Goal: Task Accomplishment & Management: Manage account settings

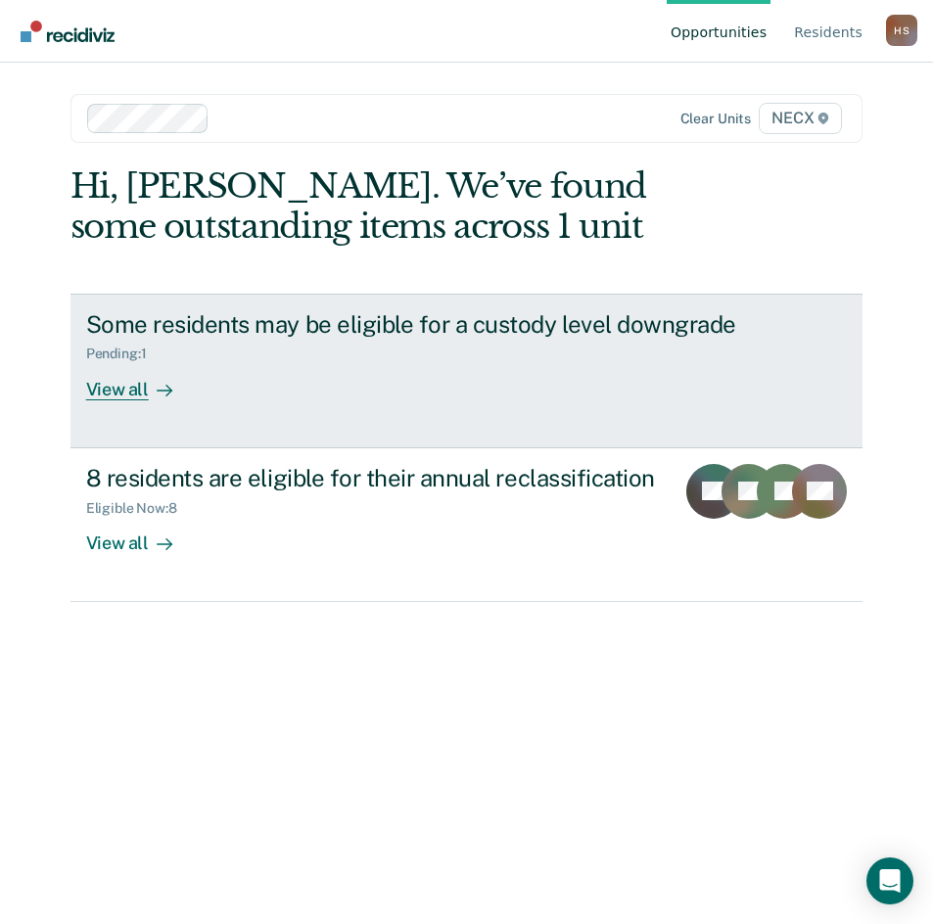
click at [139, 393] on div "View all" at bounding box center [141, 381] width 110 height 38
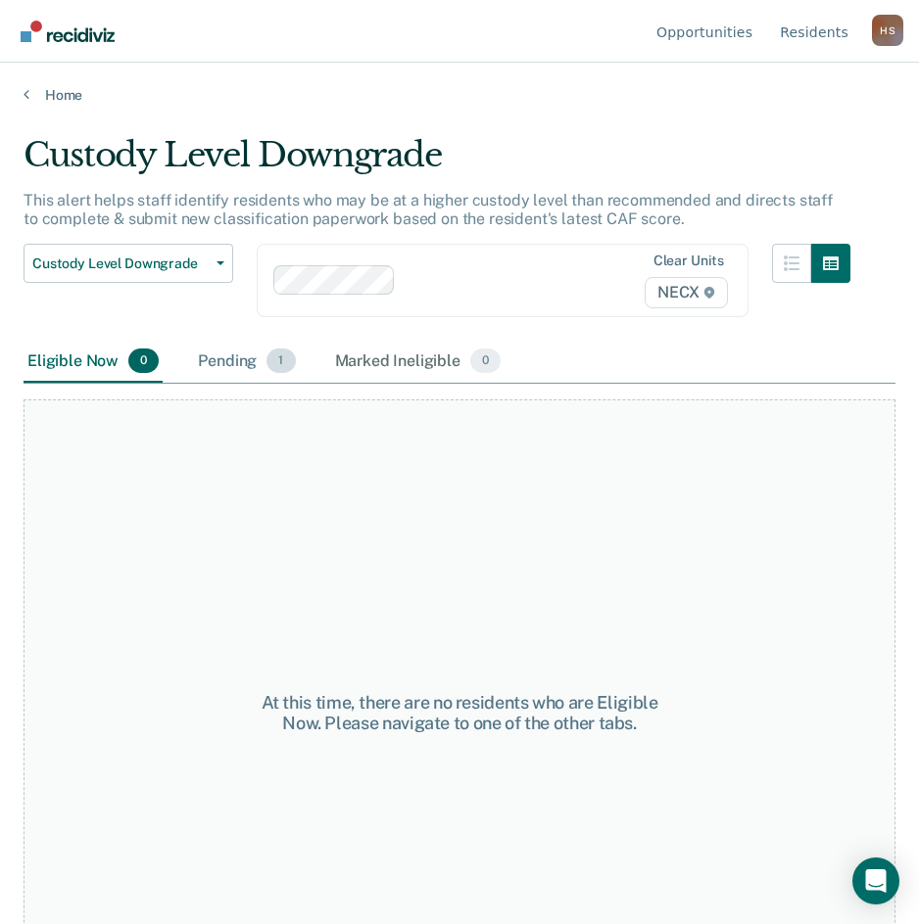
click at [244, 363] on div "Pending 1" at bounding box center [246, 362] width 105 height 43
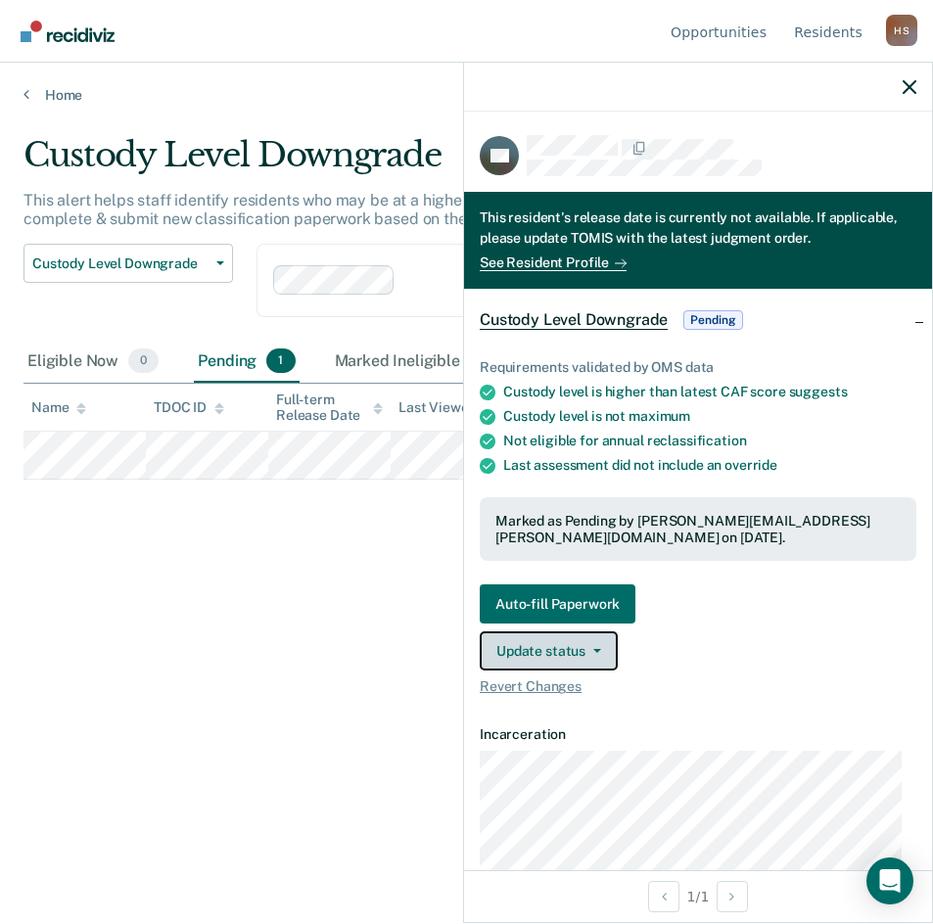
click at [556, 651] on button "Update status" at bounding box center [549, 651] width 138 height 39
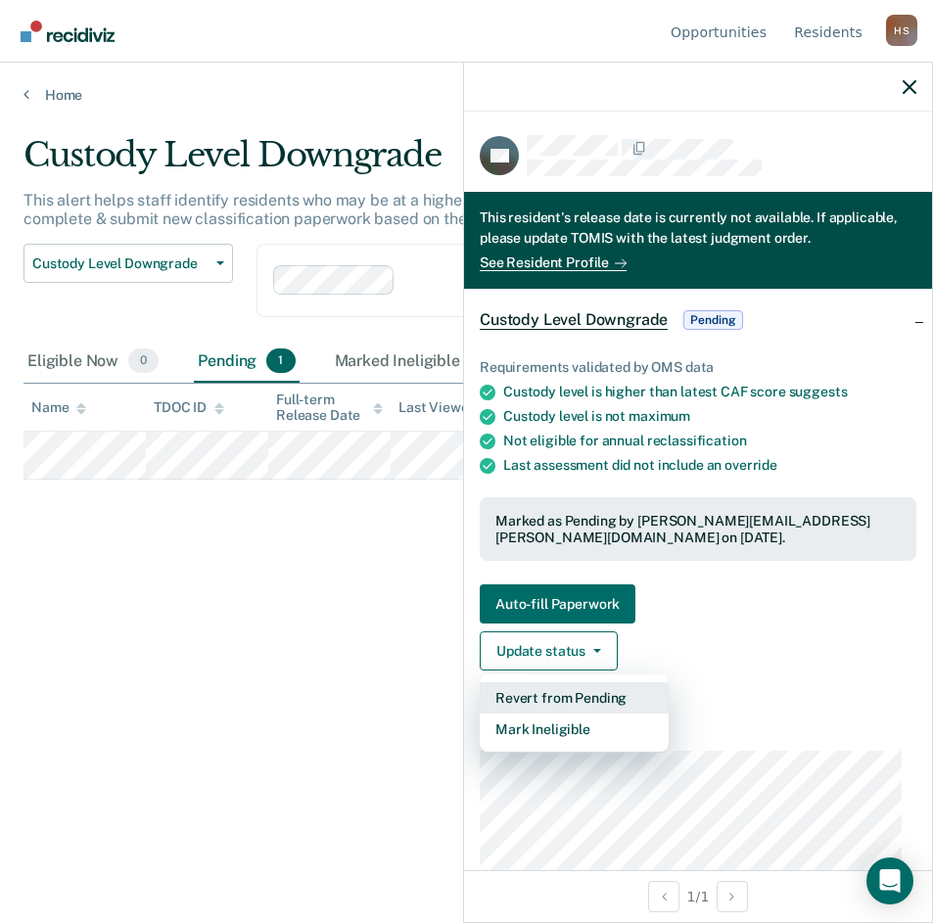
click at [591, 696] on button "Revert from Pending" at bounding box center [574, 698] width 189 height 31
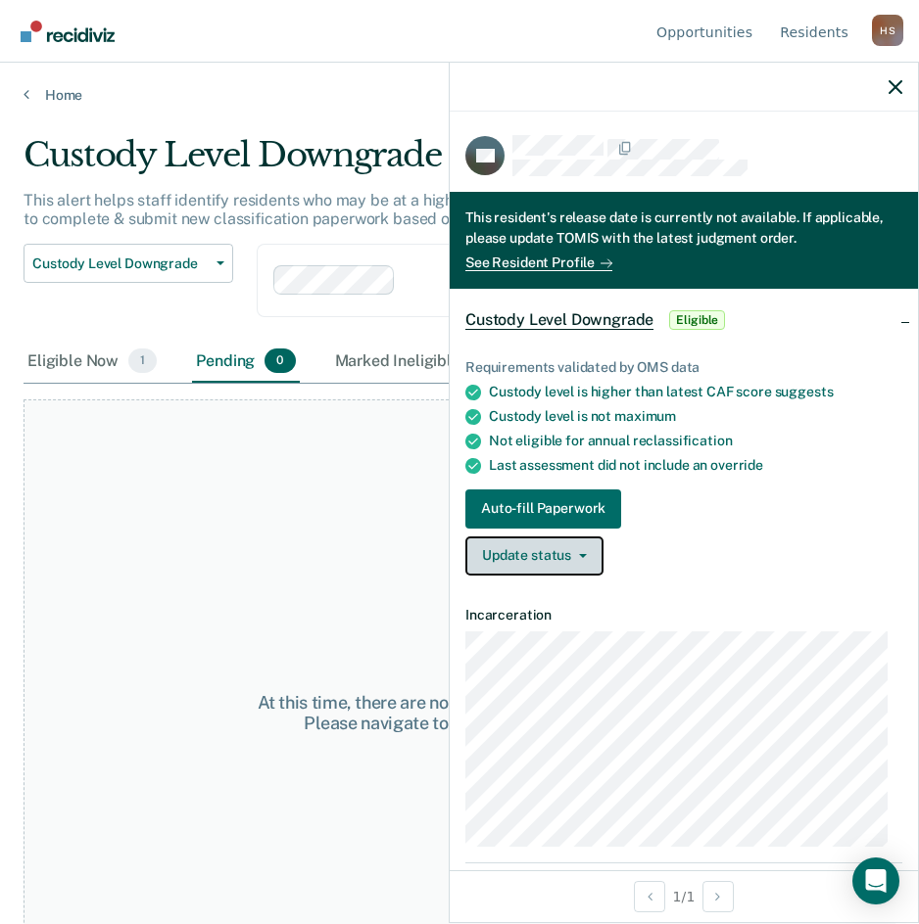
click at [581, 558] on button "Update status" at bounding box center [534, 556] width 138 height 39
click at [662, 546] on div "Update status [PERSON_NAME] Mark Ineligible" at bounding box center [683, 556] width 437 height 39
click at [687, 318] on span "Eligible" at bounding box center [697, 320] width 56 height 20
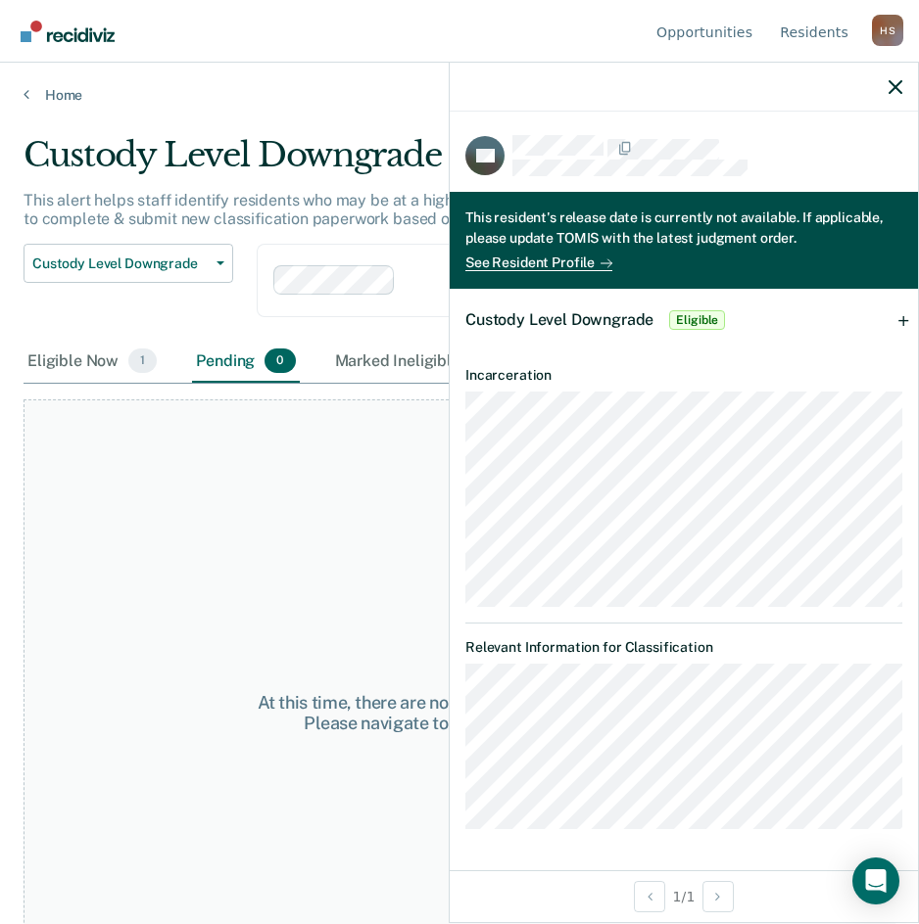
click at [687, 318] on span "Eligible" at bounding box center [697, 320] width 56 height 20
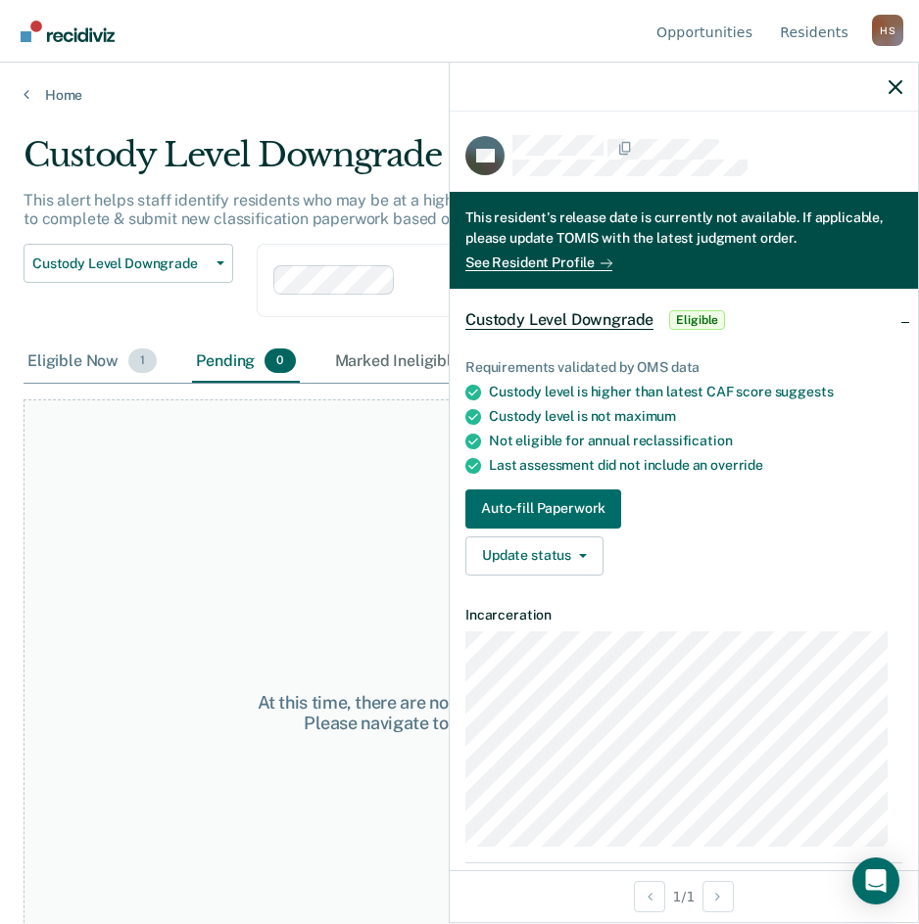
click at [132, 362] on span "1" at bounding box center [142, 361] width 28 height 25
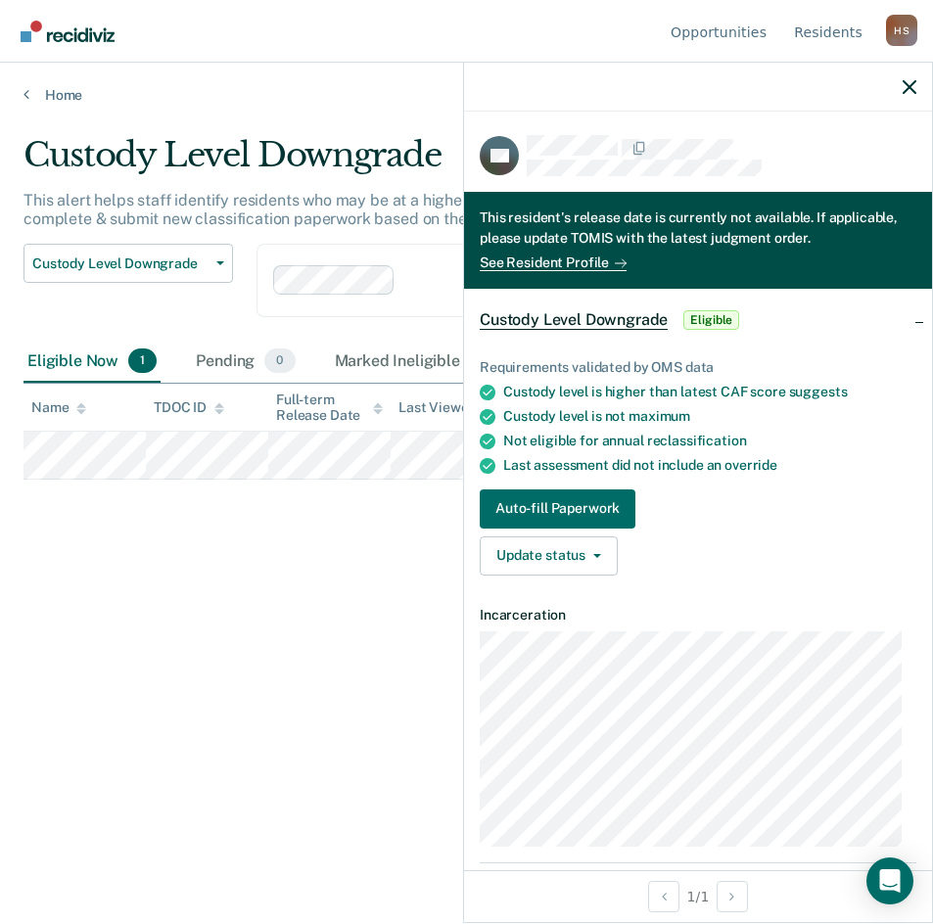
click at [275, 514] on div "Custody Level Downgrade This alert helps staff identify residents who may be at…" at bounding box center [467, 456] width 886 height 642
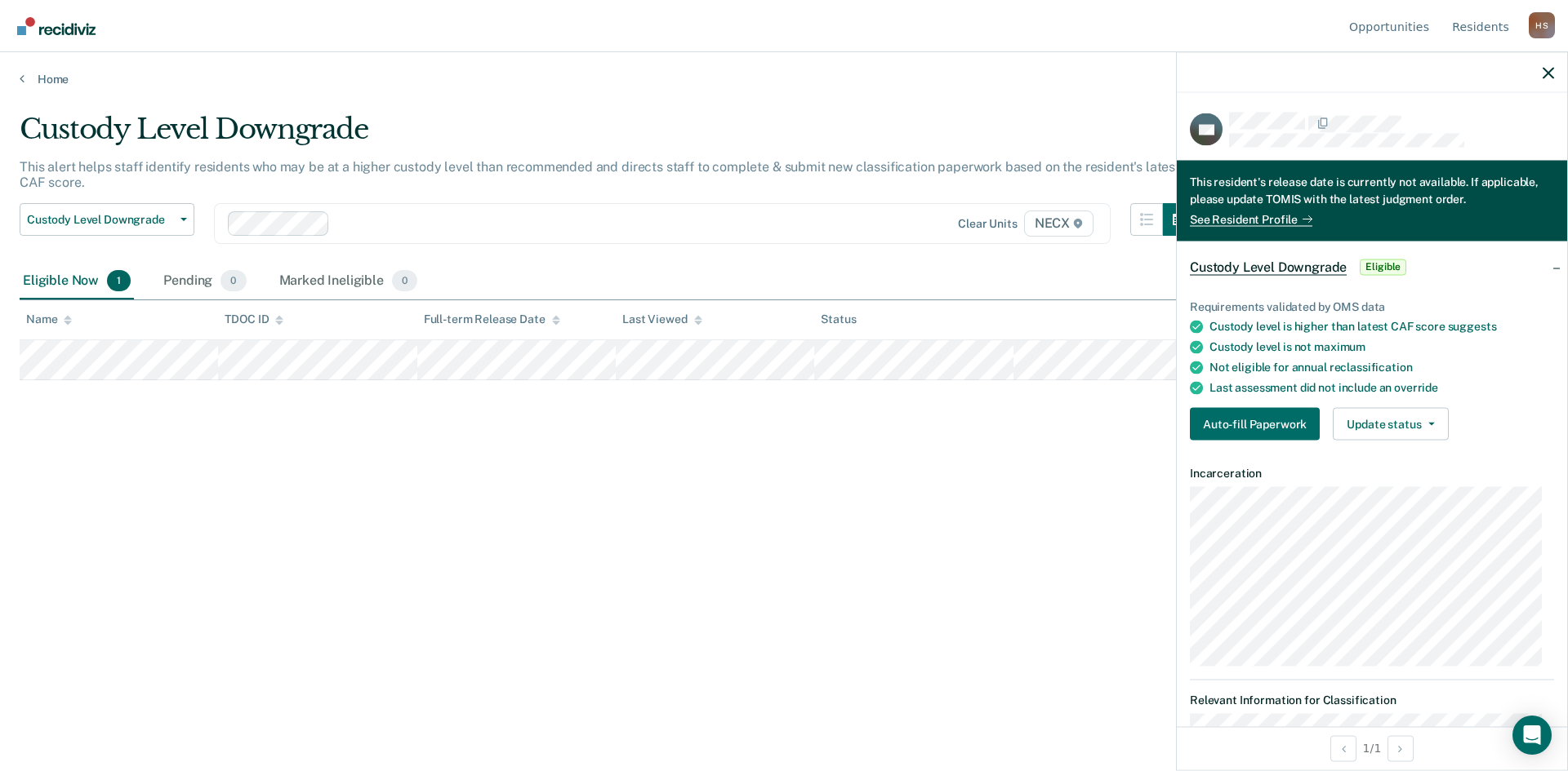
click at [777, 269] on div "Custody Level Downgrade Eligible" at bounding box center [1372, 267] width 390 height 53
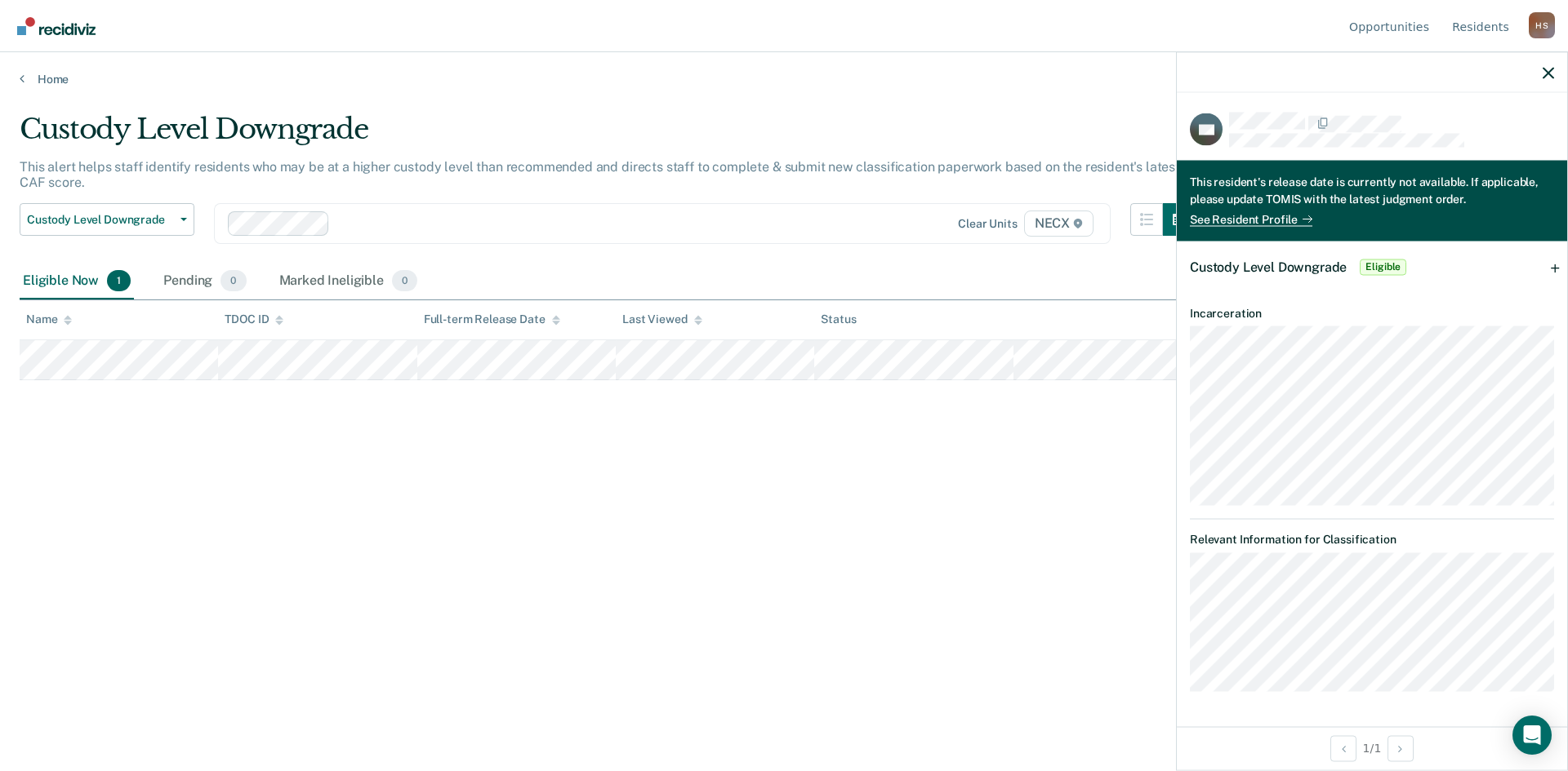
click at [777, 268] on div "Custody Level Downgrade Eligible" at bounding box center [1372, 267] width 390 height 53
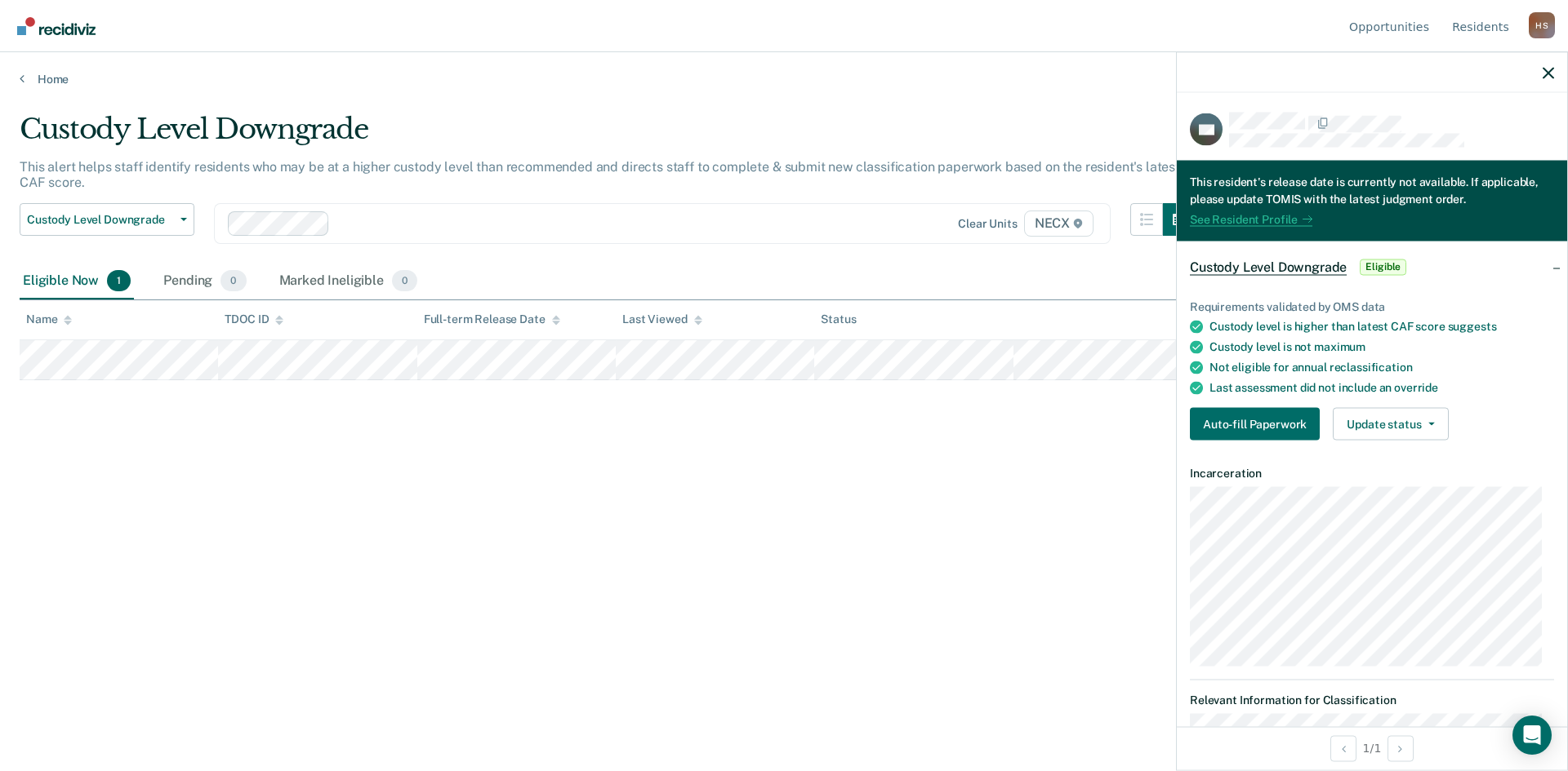
click at [777, 215] on link "See Resident Profile" at bounding box center [1251, 219] width 123 height 14
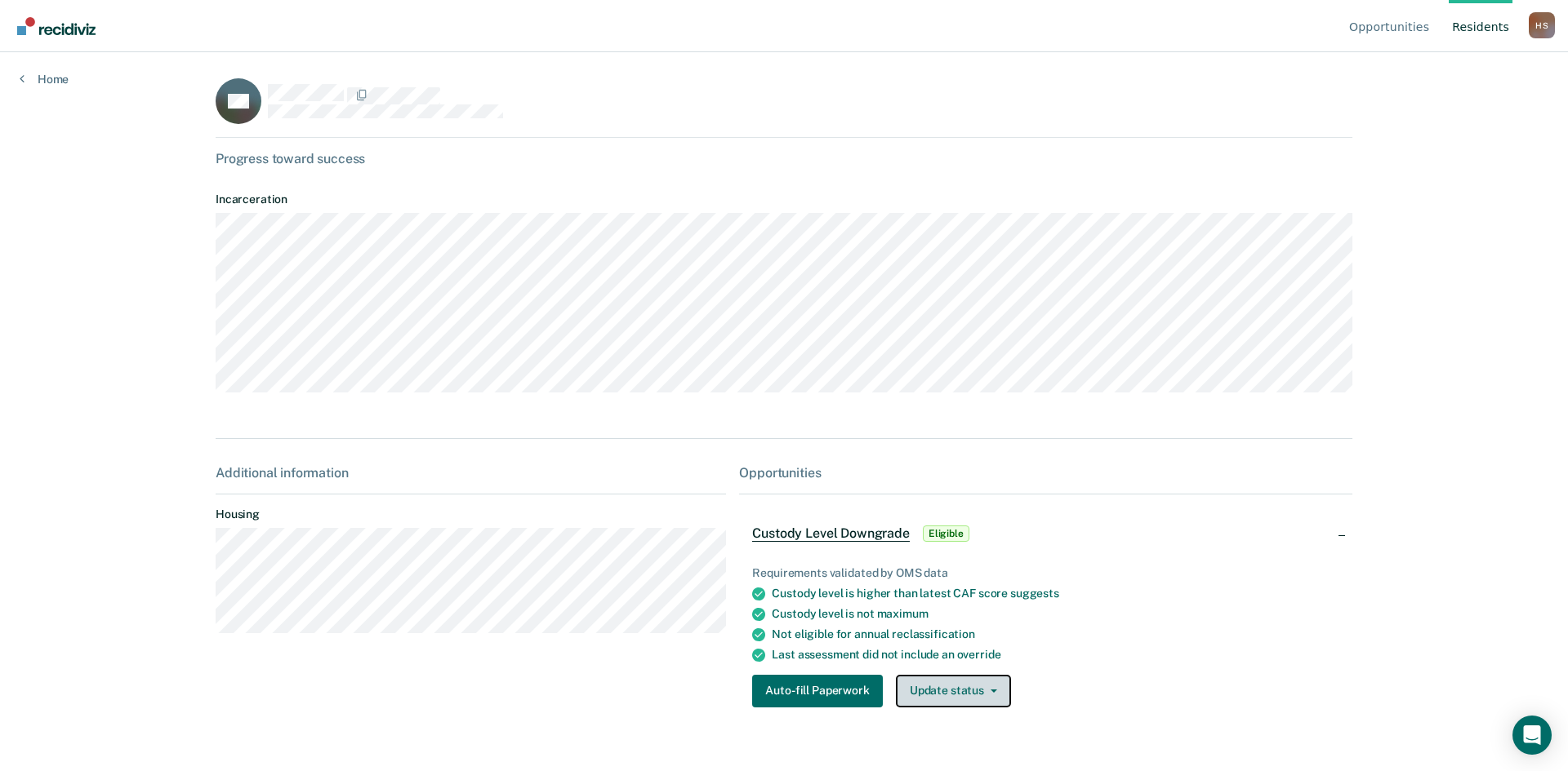
click at [777, 698] on button "Update status" at bounding box center [953, 691] width 115 height 33
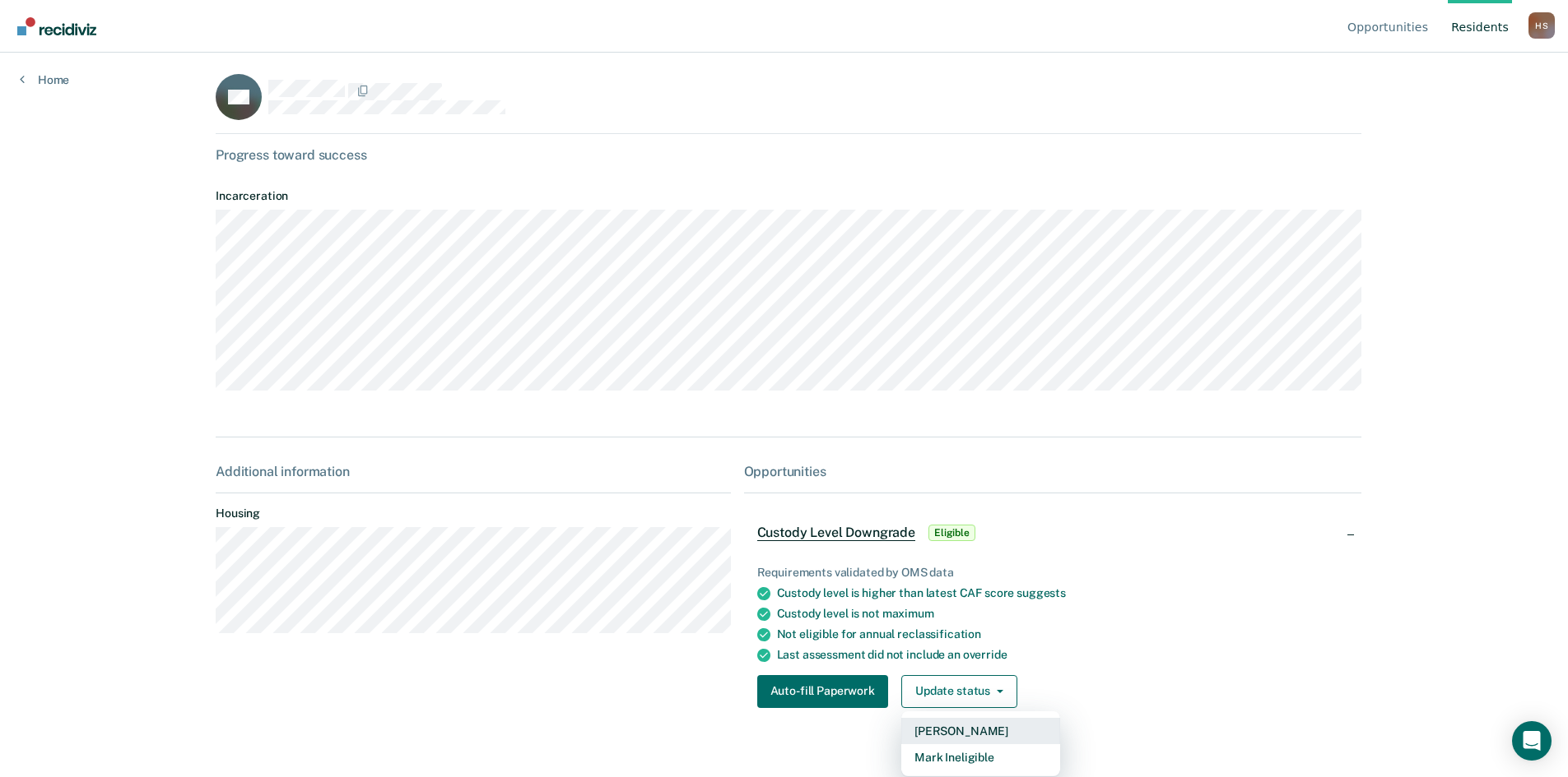
scroll to position [12, 0]
click at [783, 322] on div "Opportunities Resident s [PERSON_NAME] H S Profile How it works Log Out Home SG…" at bounding box center [784, 383] width 1568 height 777
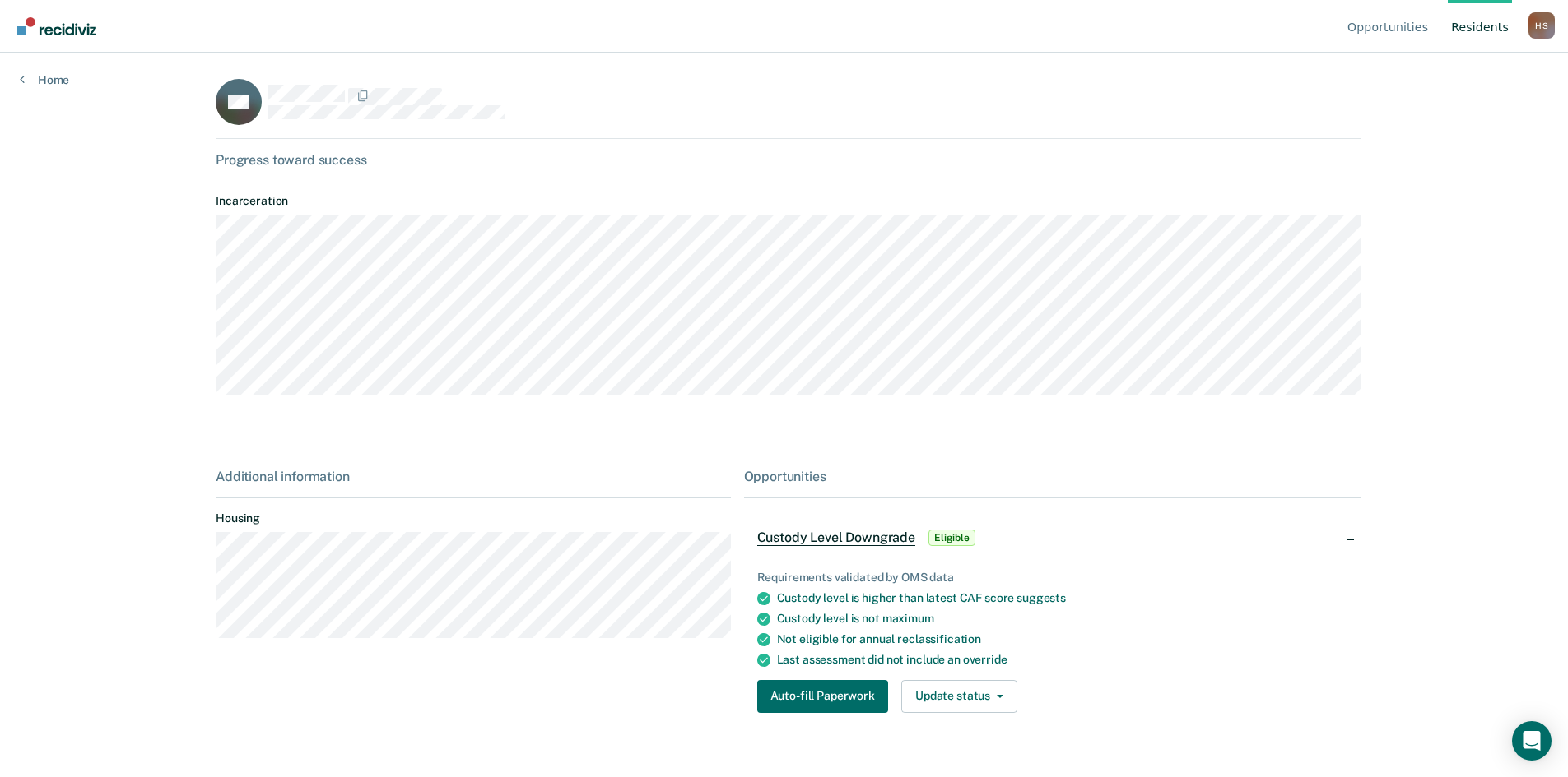
scroll to position [0, 0]
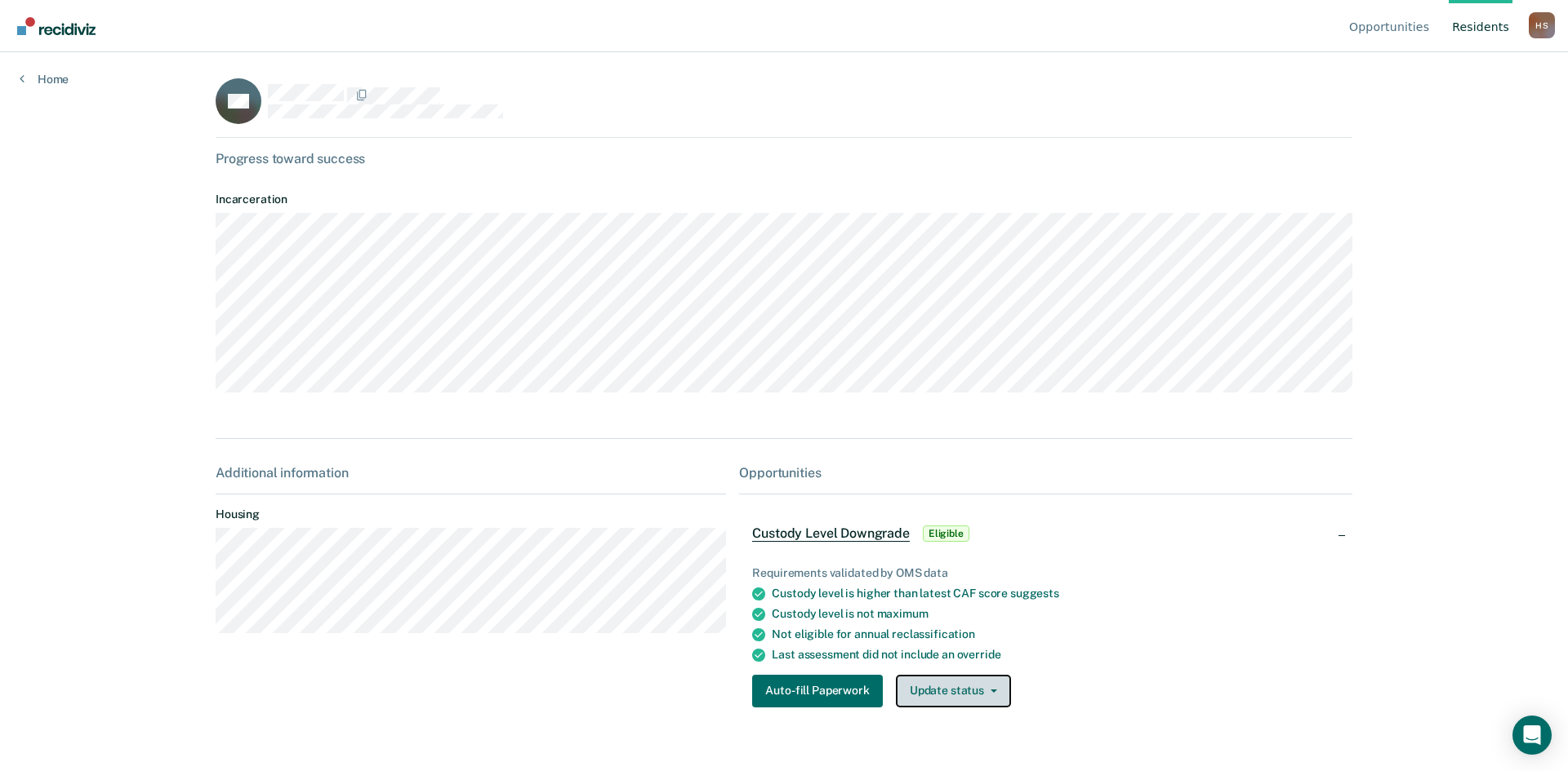
click at [777, 691] on button "Update status" at bounding box center [953, 691] width 115 height 33
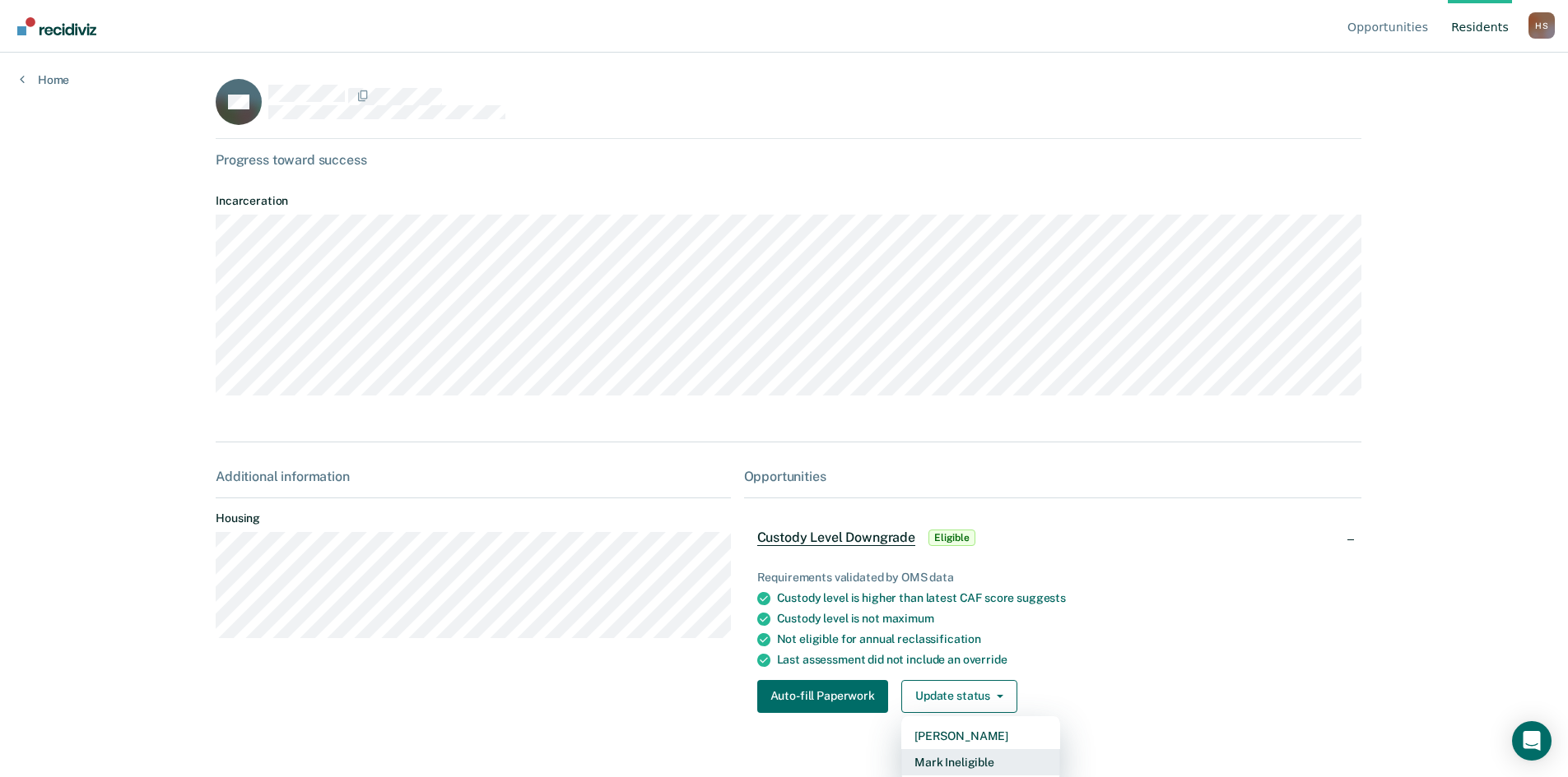
scroll to position [5, 0]
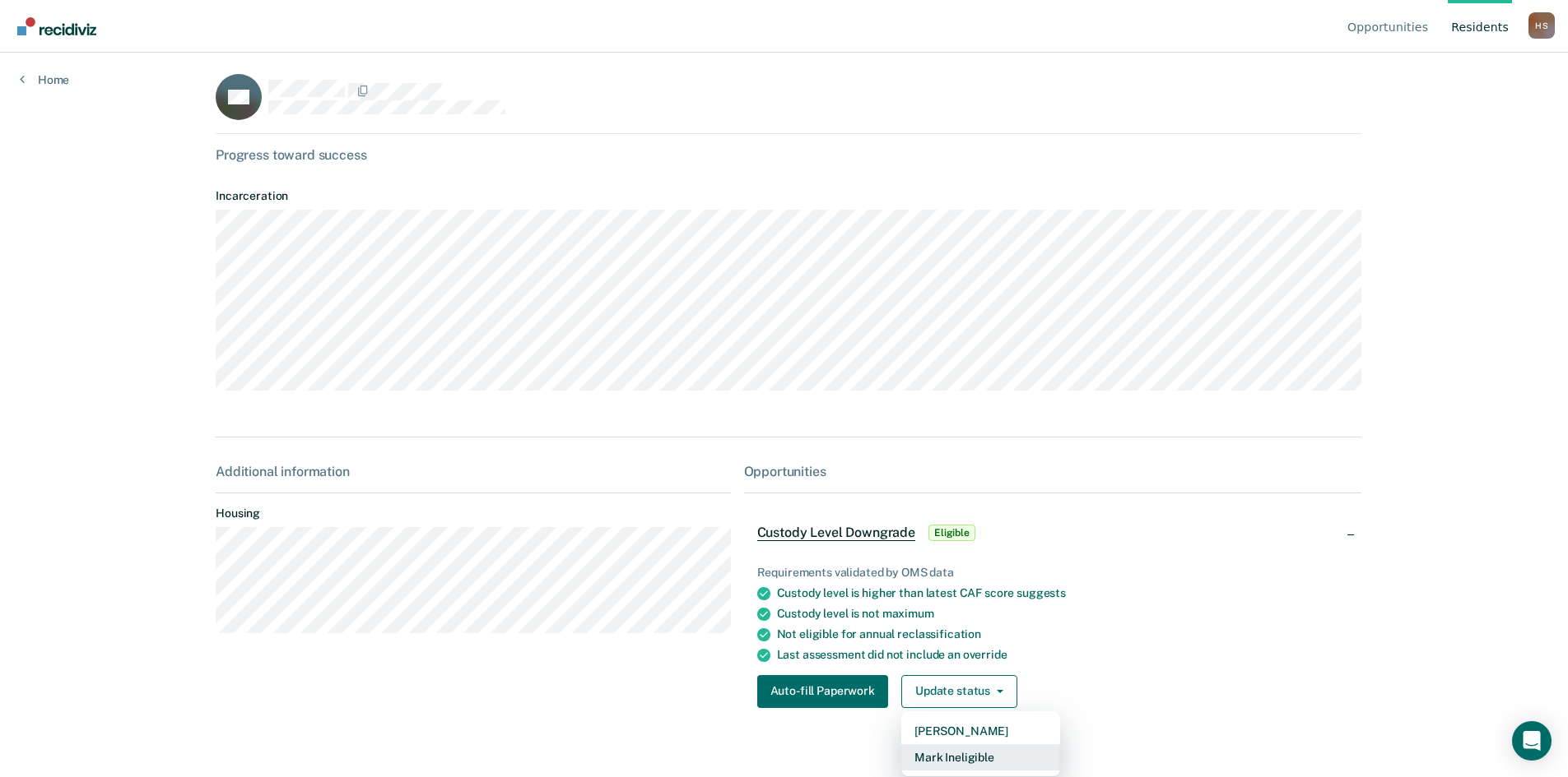
click at [783, 763] on button "Mark Ineligible" at bounding box center [980, 757] width 159 height 26
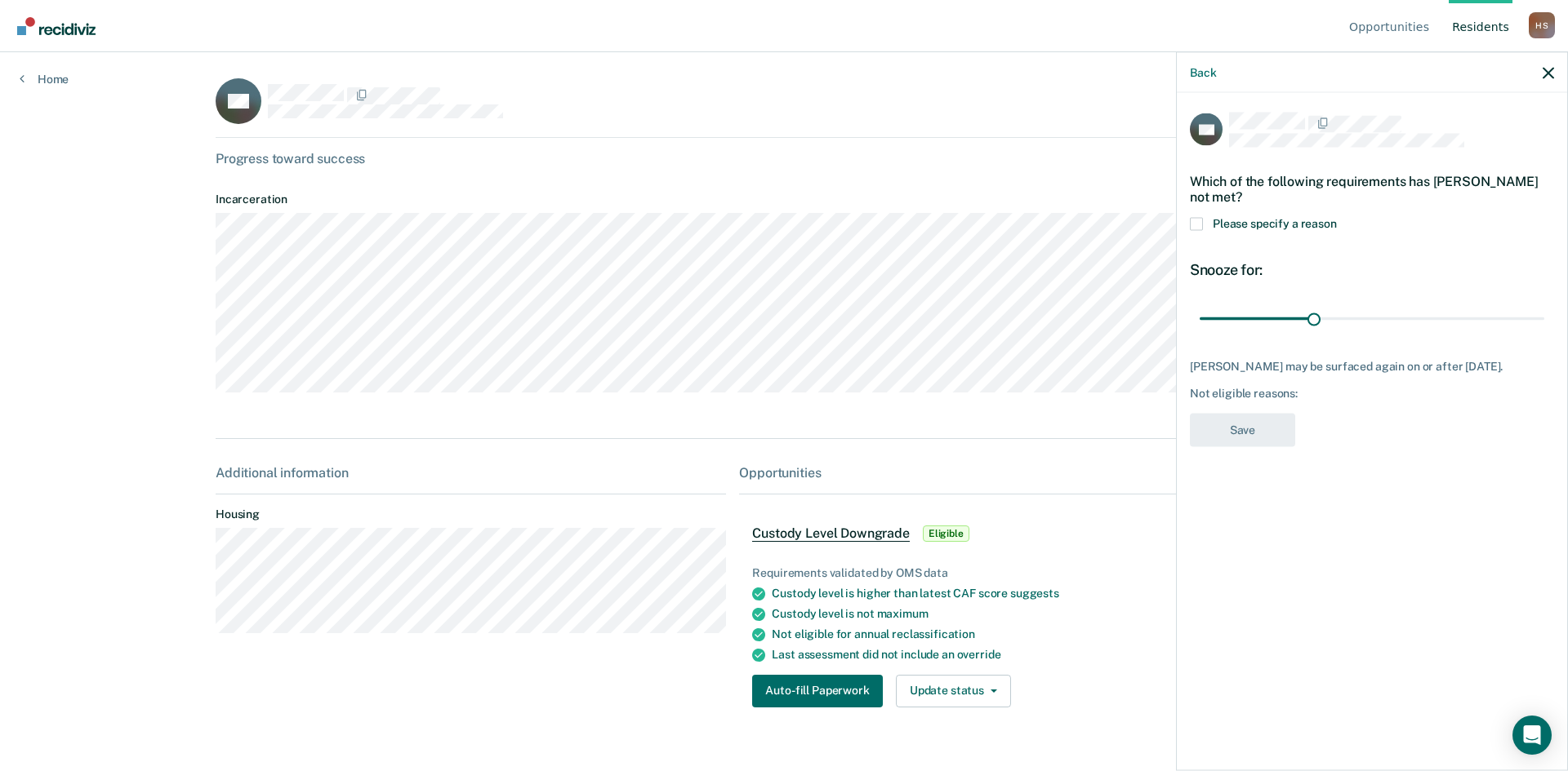
click at [777, 393] on div "Not eligible reasons:" at bounding box center [1372, 393] width 364 height 14
click at [777, 255] on div "SG Which of the following requirements has [PERSON_NAME] not met? Please specif…" at bounding box center [1372, 284] width 364 height 343
click at [777, 221] on span at bounding box center [1197, 223] width 13 height 13
click at [777, 217] on input "Please specify a reason" at bounding box center [1337, 217] width 0 height 0
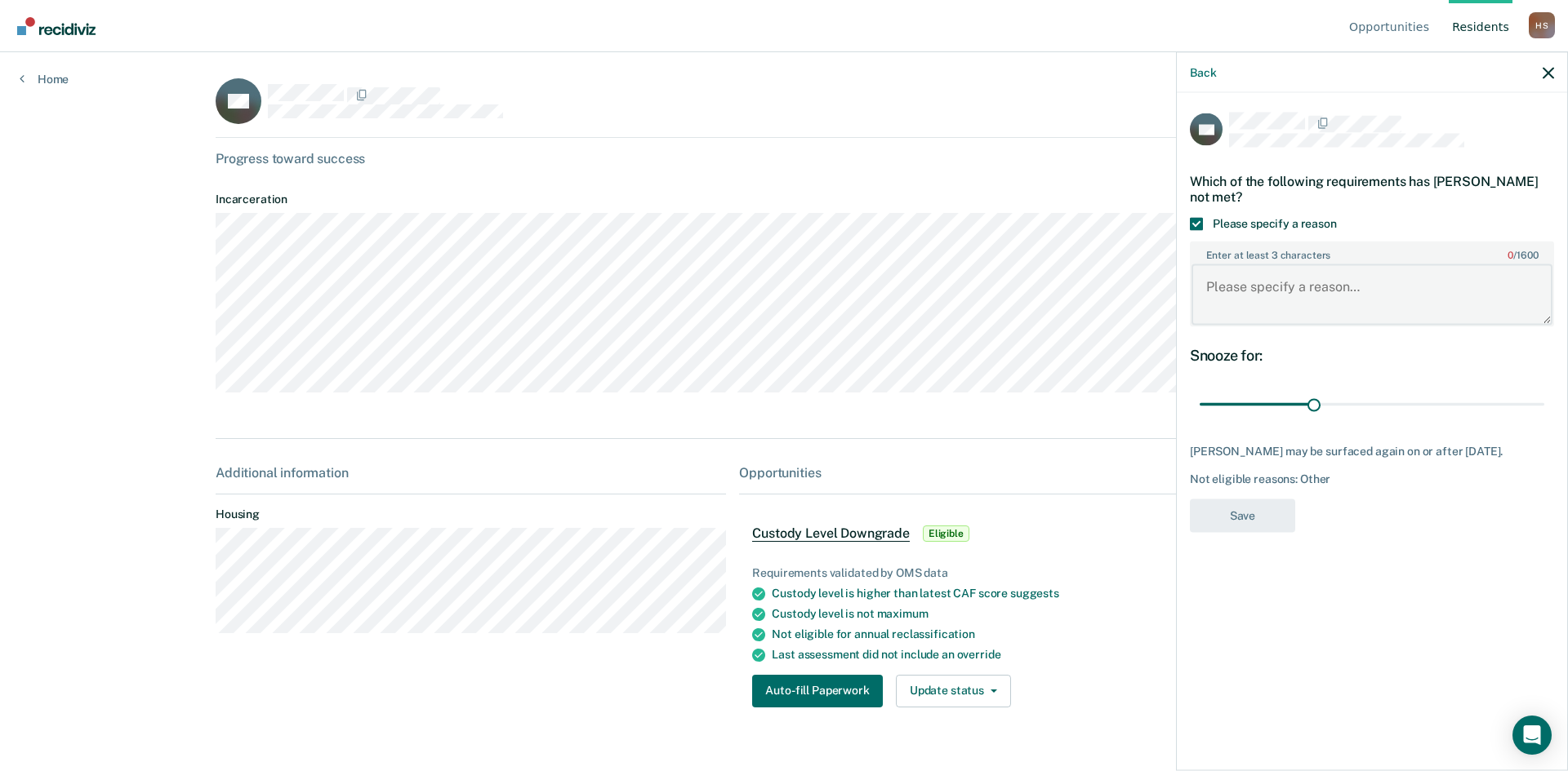
click at [777, 278] on textarea "Enter at least 3 characters 0 / 1600" at bounding box center [1372, 294] width 361 height 60
click at [777, 306] on textarea "He was already decreased to MED custody from close custody on" at bounding box center [1372, 294] width 361 height 60
type textarea "He was already decreased to MED custody from close custody on [DATE]"
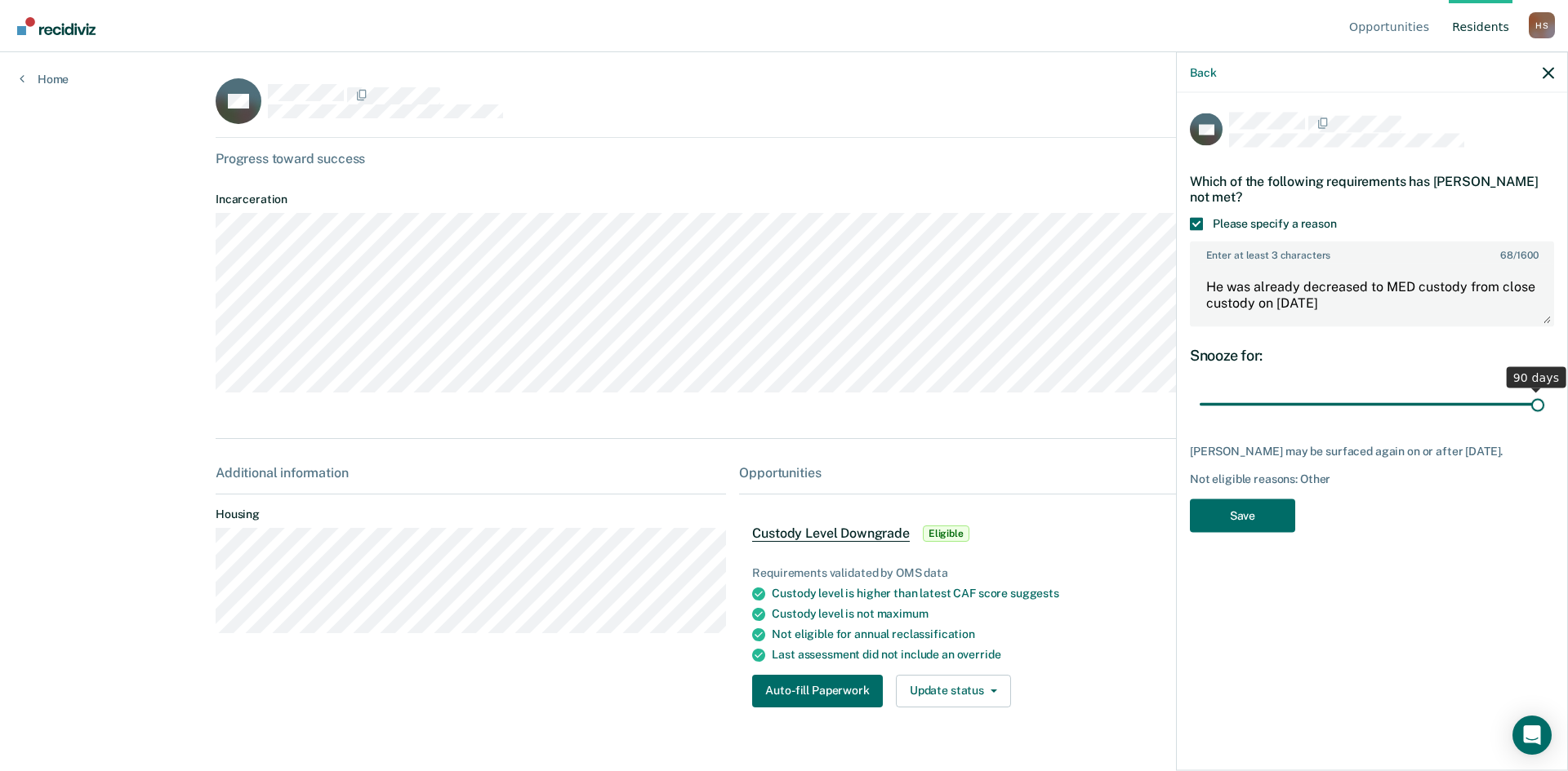
drag, startPoint x: 1315, startPoint y: 401, endPoint x: 1545, endPoint y: 406, distance: 230.1
type input "90"
click at [777, 406] on input "range" at bounding box center [1372, 404] width 344 height 28
click at [777, 510] on button "Save" at bounding box center [1243, 515] width 105 height 33
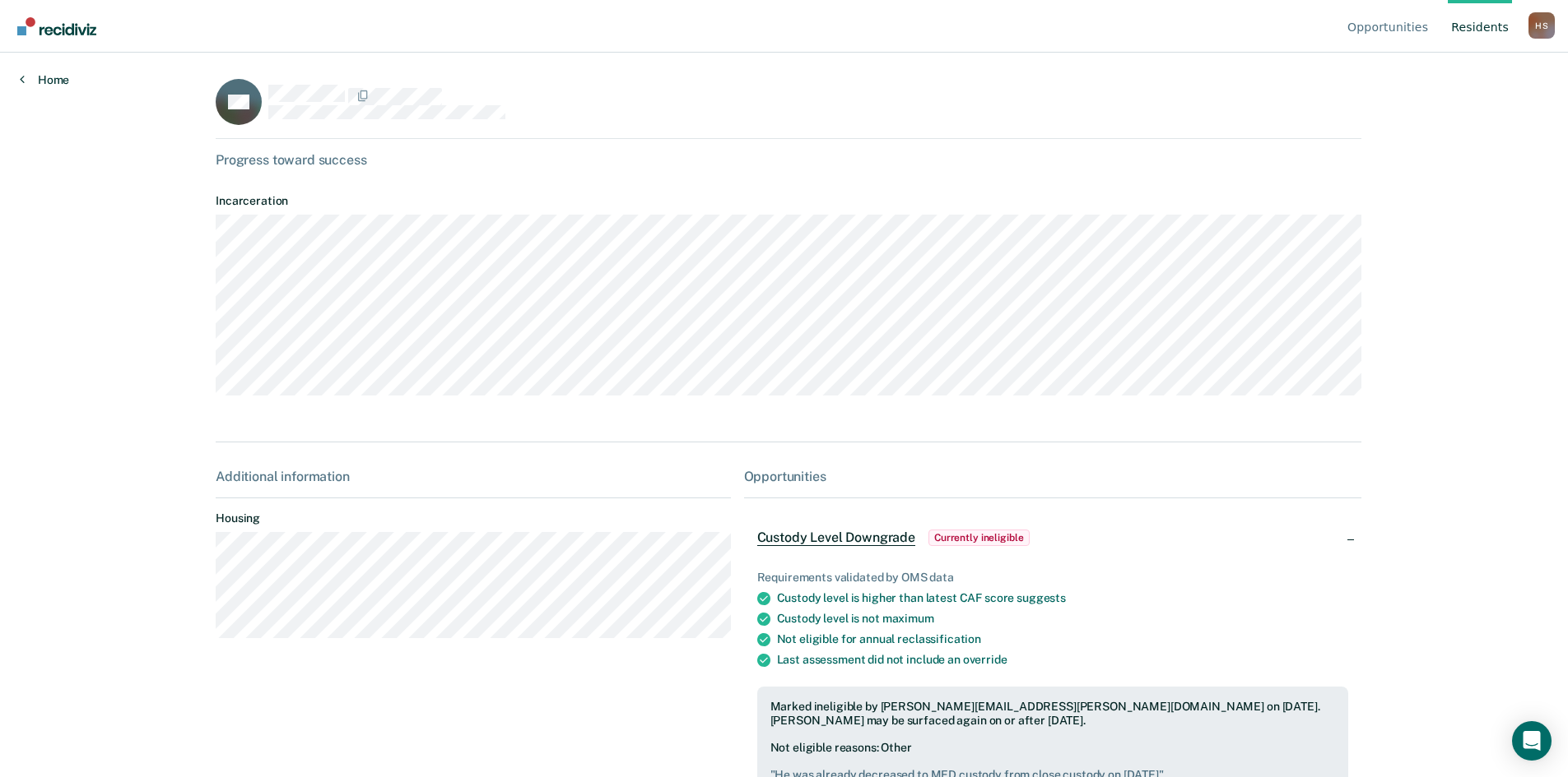
click at [52, 78] on link "Home" at bounding box center [45, 80] width 50 height 15
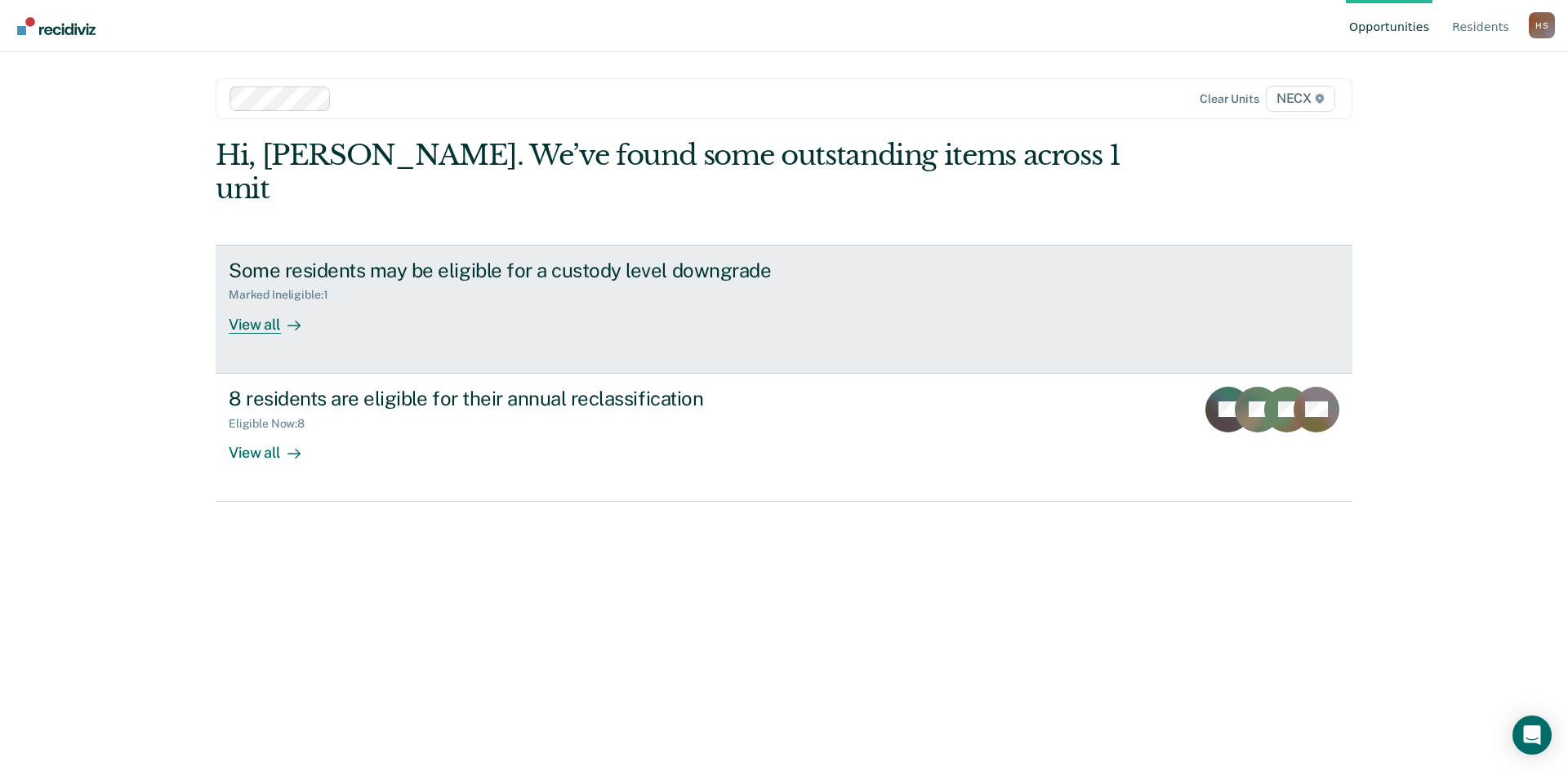
click at [311, 302] on div "View all" at bounding box center [274, 318] width 92 height 32
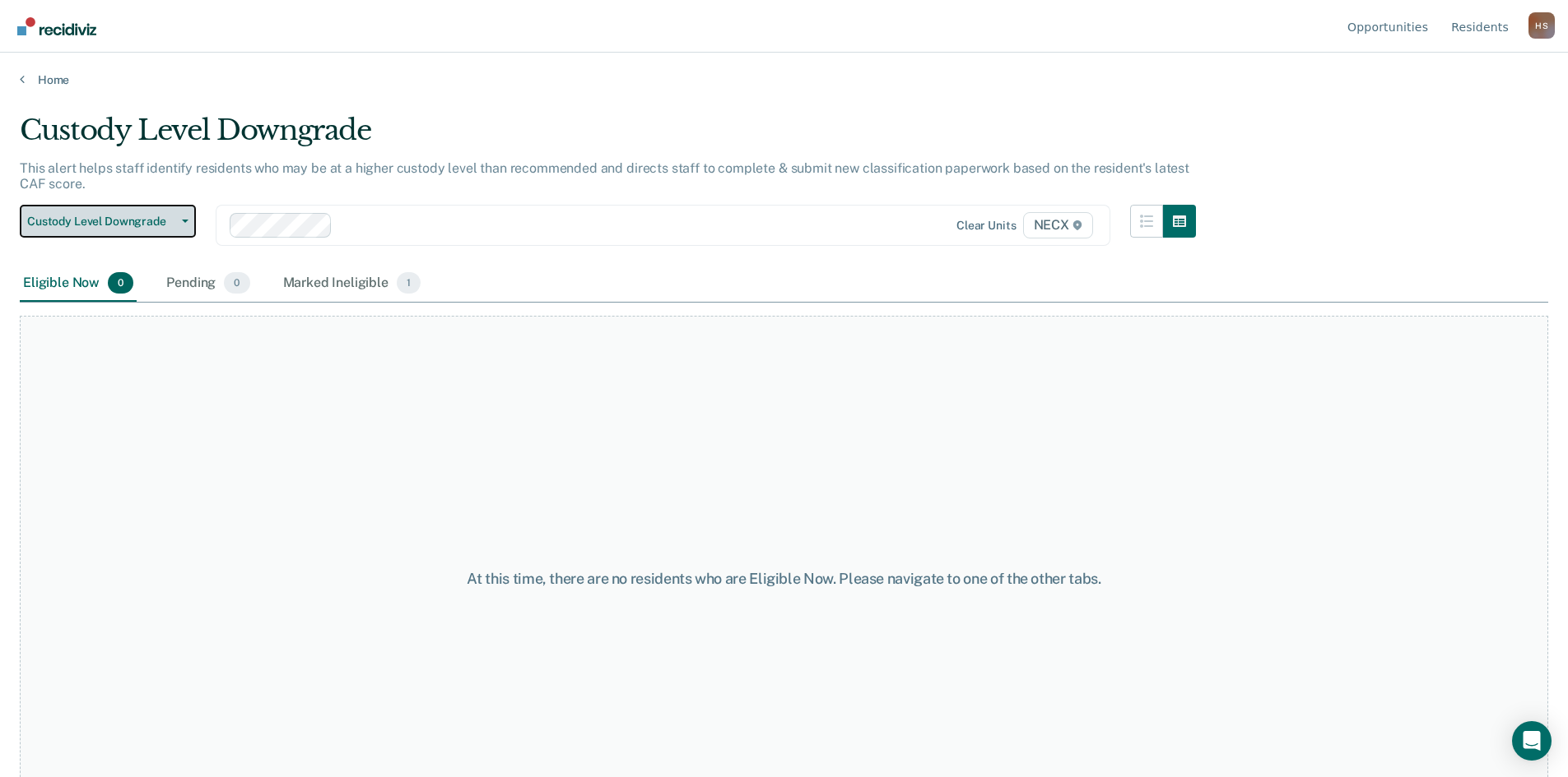
click at [113, 220] on span "Custody Level Downgrade" at bounding box center [101, 222] width 148 height 14
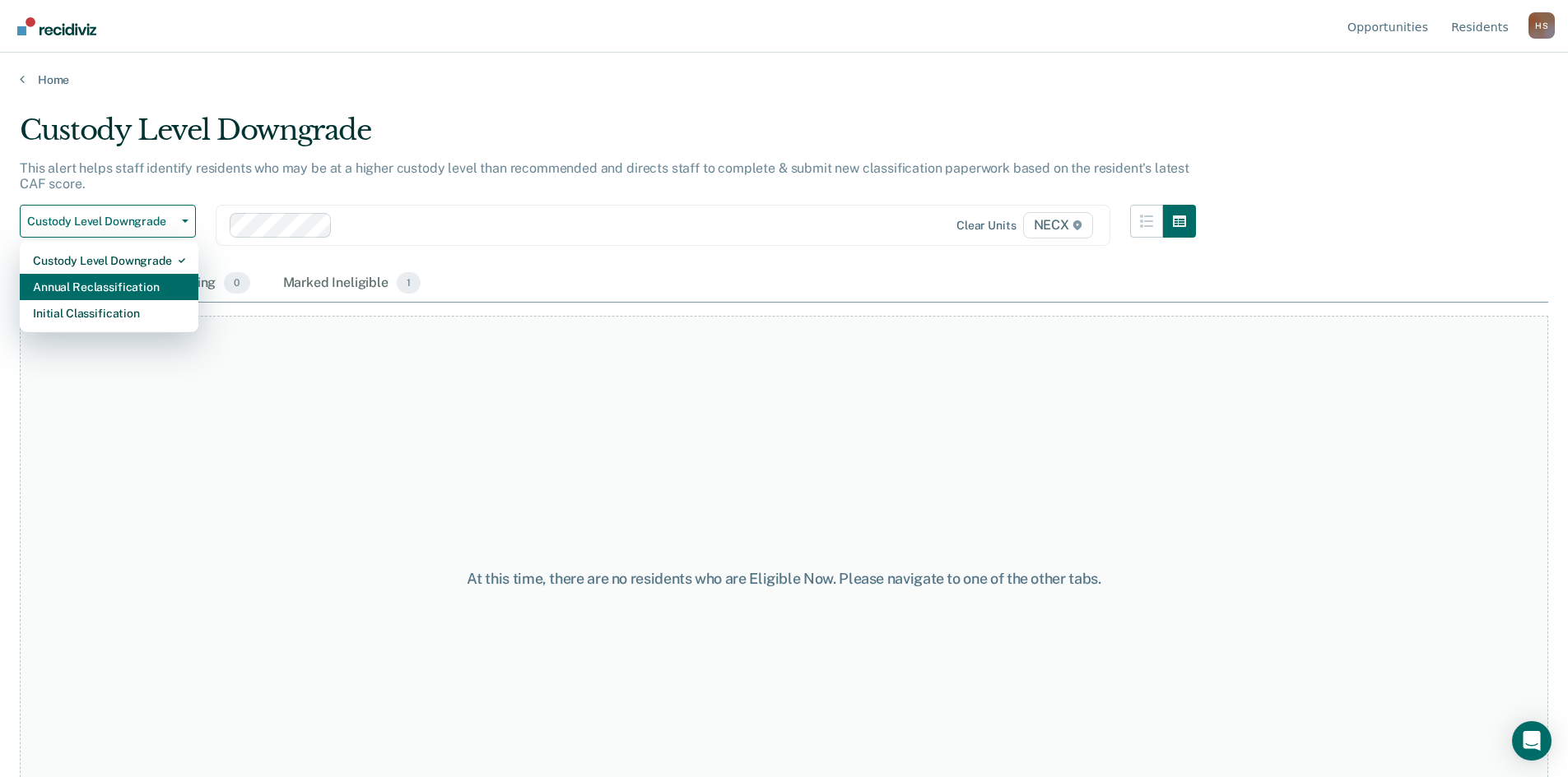
click at [103, 288] on div "Annual Reclassification" at bounding box center [108, 286] width 152 height 26
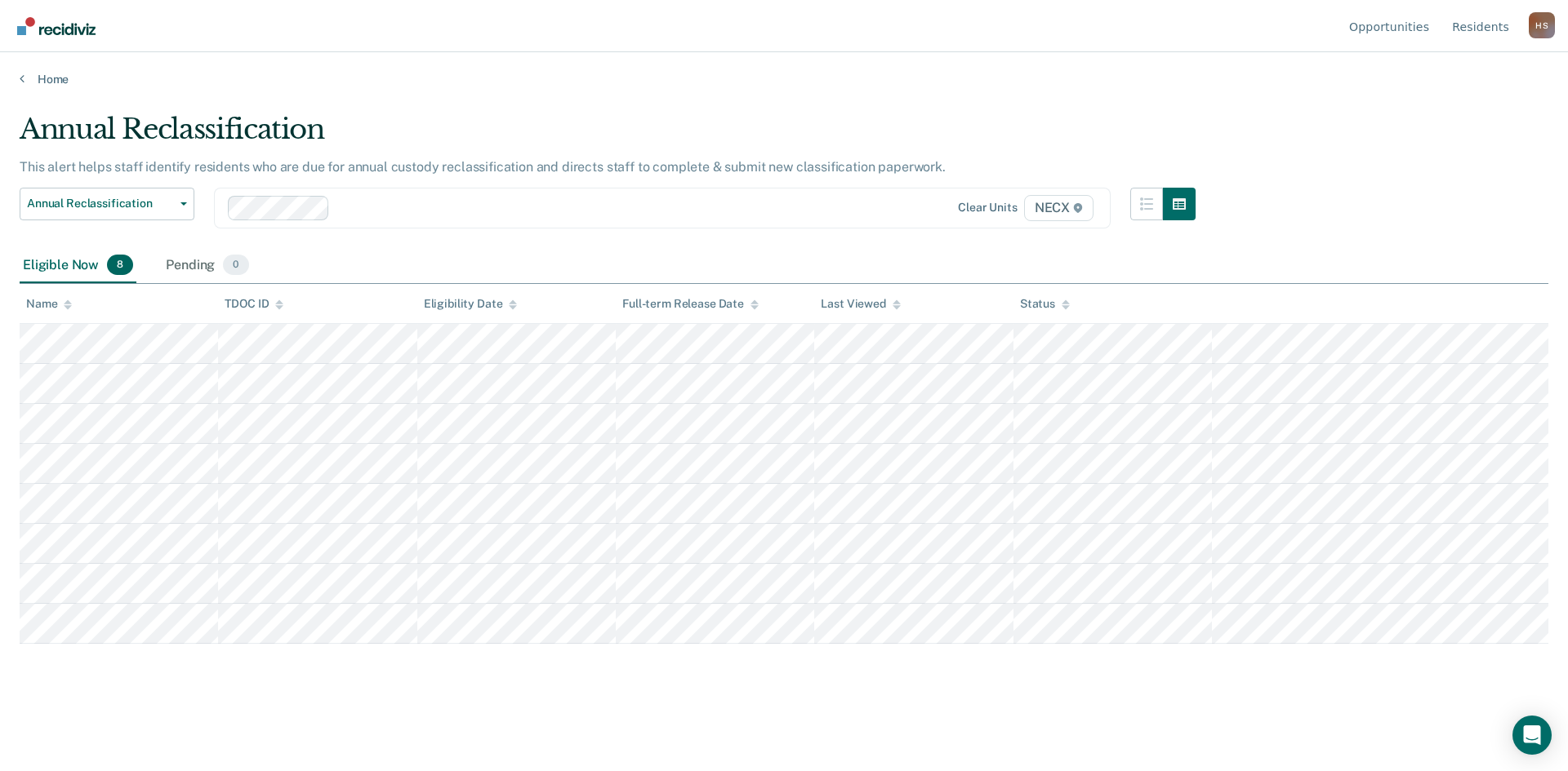
click at [11, 453] on main "Annual Reclassification This alert helps staff identify residents who are due f…" at bounding box center [784, 427] width 1568 height 680
click at [9, 438] on main "Annual Reclassification This alert helps staff identify residents who are due f…" at bounding box center [784, 427] width 1568 height 680
